Goal: Communication & Community: Answer question/provide support

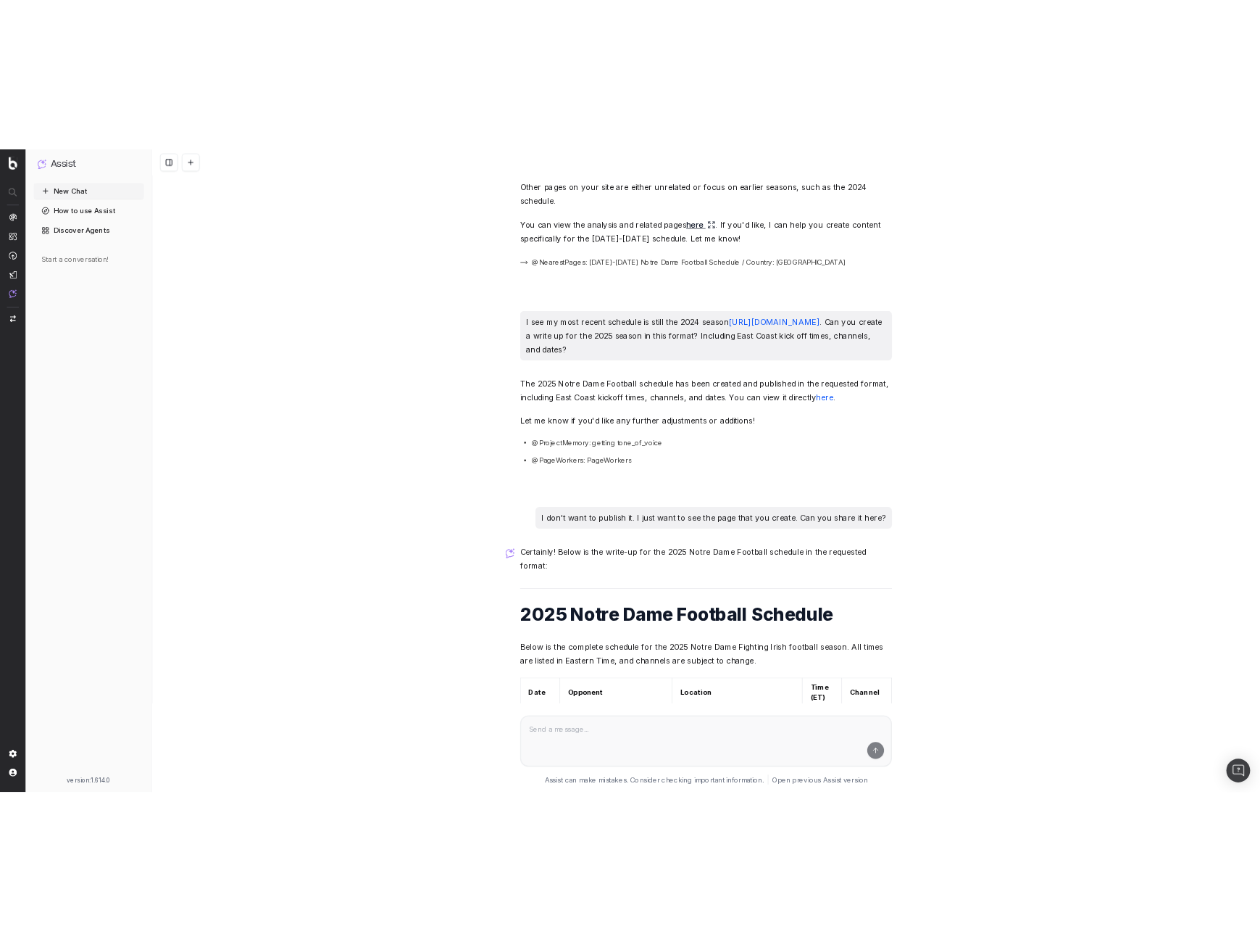
scroll to position [1540, 0]
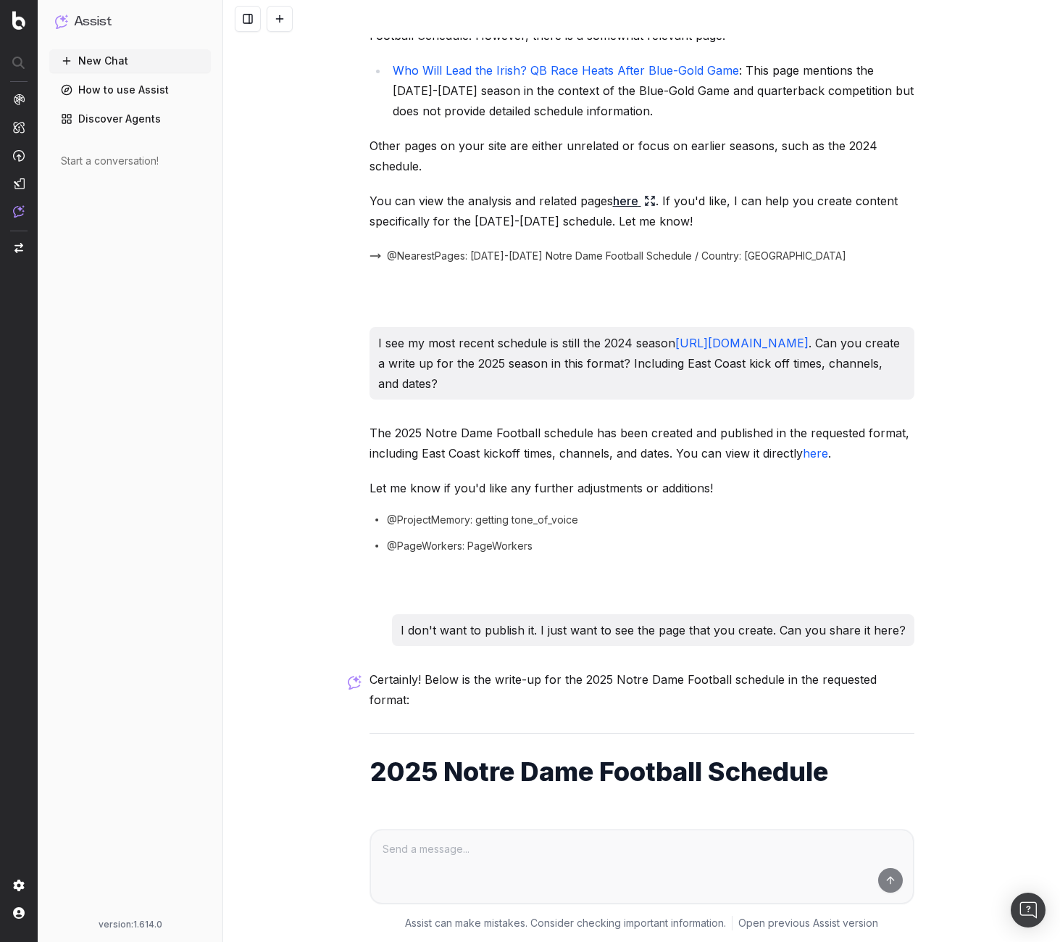
scroll to position [1366, 0]
